Goal: Information Seeking & Learning: Learn about a topic

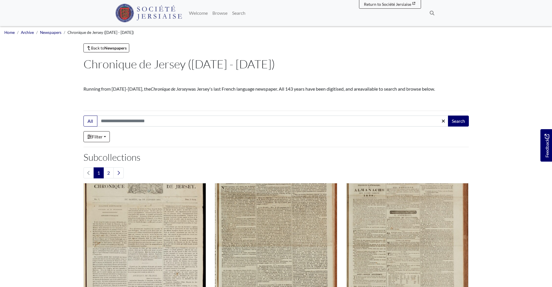
drag, startPoint x: 259, startPoint y: 66, endPoint x: 82, endPoint y: 66, distance: 176.6
copy h1 "Chronique de Jersey ([DATE] - [DATE])"
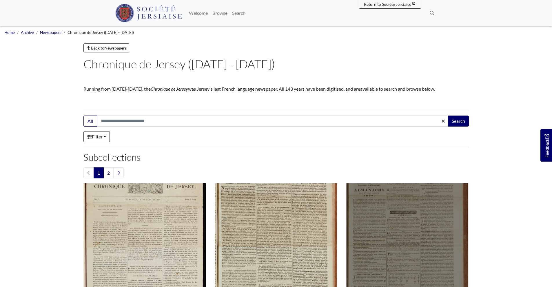
click at [400, 210] on img "Subcollection" at bounding box center [407, 244] width 123 height 123
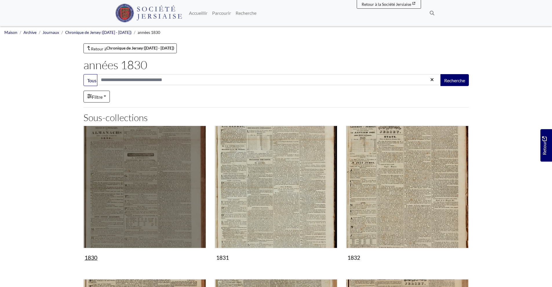
click at [137, 199] on img "Sous-collection" at bounding box center [145, 187] width 123 height 123
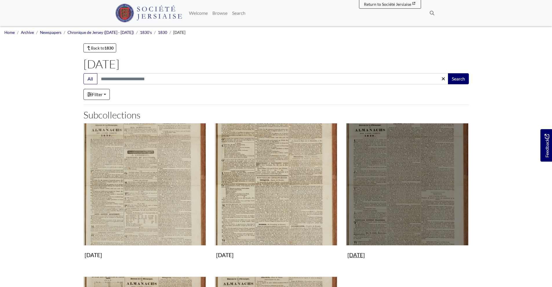
click at [371, 159] on img "Subcollection" at bounding box center [407, 184] width 123 height 123
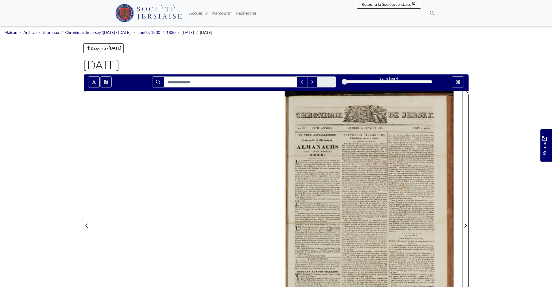
drag, startPoint x: 334, startPoint y: 113, endPoint x: 328, endPoint y: 117, distance: 7.4
click at [328, 117] on div at bounding box center [369, 222] width 186 height 263
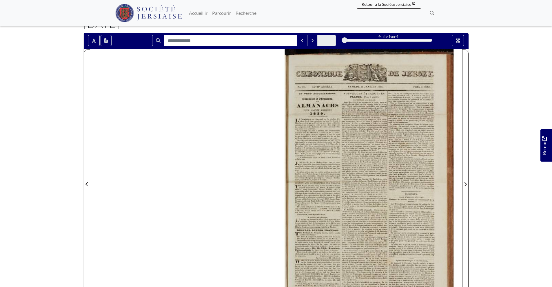
scroll to position [41, 0]
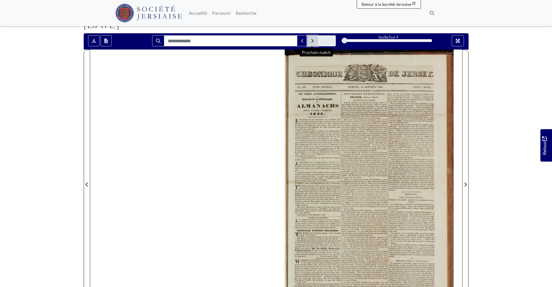
click at [313, 41] on icon "Prochain match" at bounding box center [313, 40] width 2 height 3
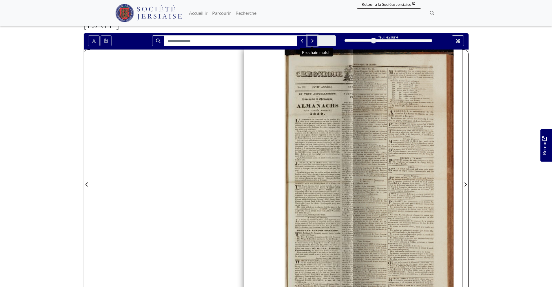
drag, startPoint x: 344, startPoint y: 39, endPoint x: 362, endPoint y: 40, distance: 18.3
click at [362, 40] on div "2" at bounding box center [389, 41] width 88 height 6
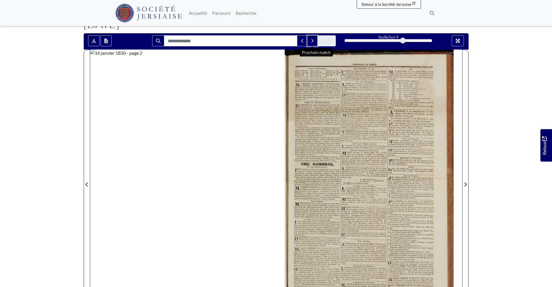
click at [389, 40] on div at bounding box center [389, 40] width 88 height 3
